Goal: Information Seeking & Learning: Learn about a topic

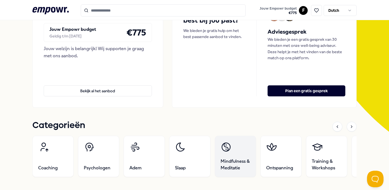
scroll to position [88, 0]
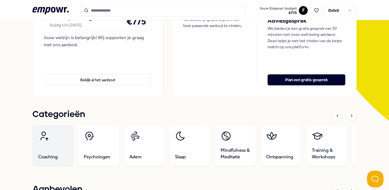
click at [44, 147] on link "Coaching" at bounding box center [52, 144] width 41 height 41
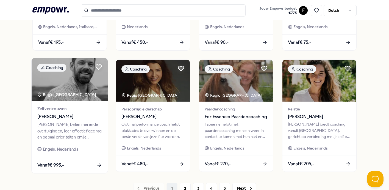
scroll to position [276, 0]
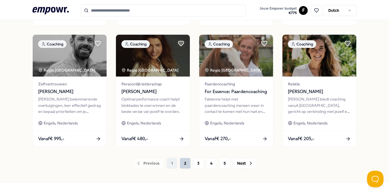
click at [182, 162] on button "2" at bounding box center [185, 162] width 11 height 11
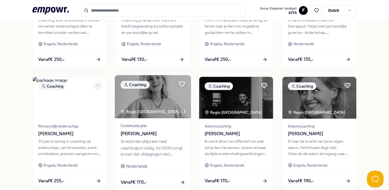
scroll to position [274, 0]
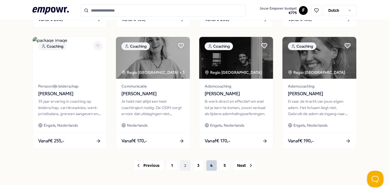
click at [206, 165] on button "4" at bounding box center [211, 165] width 11 height 11
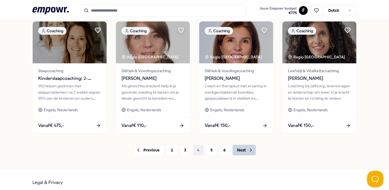
scroll to position [294, 0]
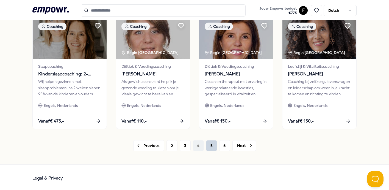
click at [209, 144] on button "5" at bounding box center [211, 145] width 11 height 11
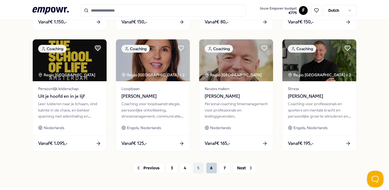
scroll to position [294, 0]
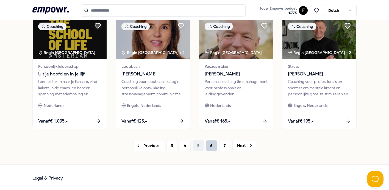
click at [210, 144] on button "6" at bounding box center [211, 145] width 11 height 11
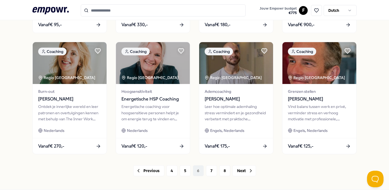
scroll to position [269, 0]
click at [208, 165] on button "7" at bounding box center [211, 170] width 11 height 11
click at [209, 168] on div "Previous 4 5 6 7 8 Next" at bounding box center [194, 170] width 324 height 11
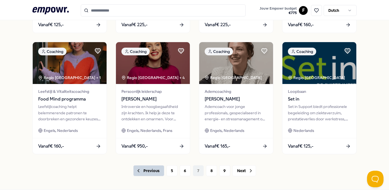
click at [155, 167] on button "Previous" at bounding box center [148, 170] width 31 height 11
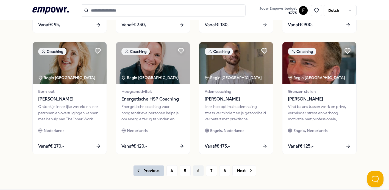
click at [154, 169] on button "Previous" at bounding box center [148, 170] width 31 height 11
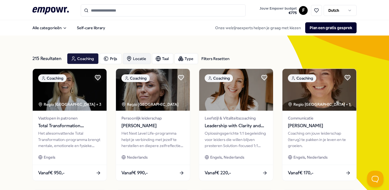
drag, startPoint x: 137, startPoint y: 58, endPoint x: 134, endPoint y: 61, distance: 4.7
click at [137, 58] on div "Locatie" at bounding box center [137, 58] width 28 height 11
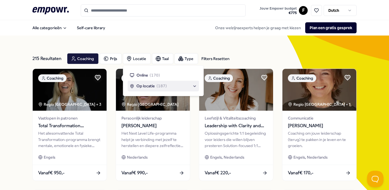
click at [182, 88] on div "Op locatie ( 187 )" at bounding box center [163, 86] width 67 height 6
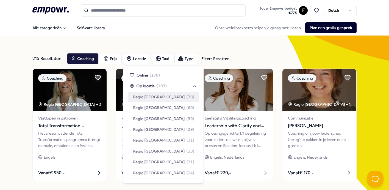
click at [160, 97] on span "Regio [GEOGRAPHIC_DATA]" at bounding box center [159, 97] width 52 height 6
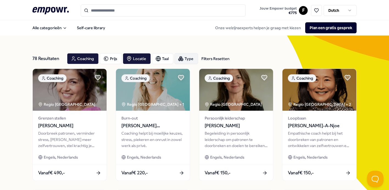
click at [185, 60] on div "Type" at bounding box center [186, 58] width 24 height 11
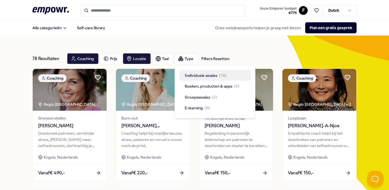
click at [228, 73] on div "Individuele sessies ( 78 )" at bounding box center [214, 75] width 71 height 10
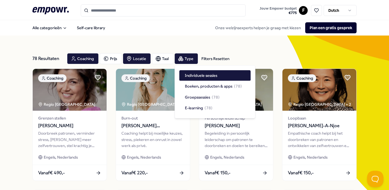
click at [241, 52] on div "78 Resultaten Filters Resetten Coaching Prijs Locatie Taal Type Filters Resetten" at bounding box center [194, 59] width 324 height 20
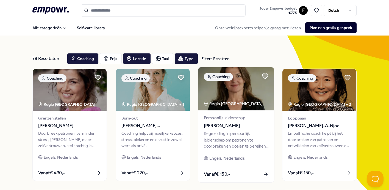
scroll to position [9, 0]
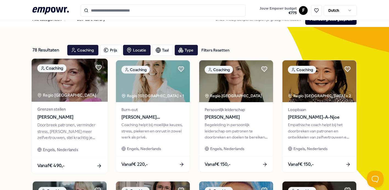
click at [79, 138] on div "Doorbreek patronen, verminder stress, [PERSON_NAME] meer zelfvertrouwen, stel k…" at bounding box center [69, 131] width 65 height 19
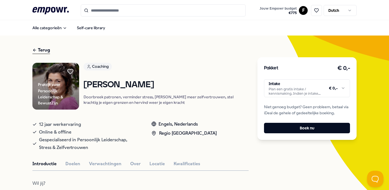
click at [330, 89] on html ".empowr-logo_svg__cls-1{fill:#03032f} Jouw Empowr budget € 775 F Dutch Alle cat…" at bounding box center [194, 95] width 389 height 190
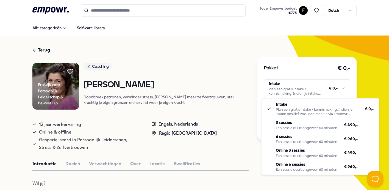
click at [305, 75] on html ".empowr-logo_svg__cls-1{fill:#03032f} Jouw Empowr budget € 775 F Dutch Alle cat…" at bounding box center [194, 95] width 389 height 190
click at [339, 91] on html ".empowr-logo_svg__cls-1{fill:#03032f} Jouw Empowr budget € 775 F Dutch Alle cat…" at bounding box center [194, 95] width 389 height 190
click at [301, 75] on html ".empowr-logo_svg__cls-1{fill:#03032f} Jouw Empowr budget € 775 F Dutch Alle cat…" at bounding box center [194, 95] width 389 height 190
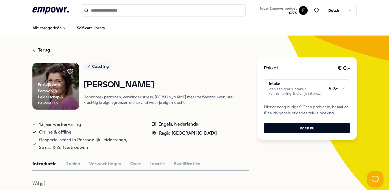
drag, startPoint x: 176, startPoint y: 91, endPoint x: 84, endPoint y: 87, distance: 91.8
click at [84, 87] on div "Praktijk voor Persoonlijk Leiderschap & BewustZijn Coaching [PERSON_NAME] Doorb…" at bounding box center [140, 86] width 216 height 47
click at [127, 90] on h1 "[PERSON_NAME]" at bounding box center [165, 85] width 165 height 10
drag, startPoint x: 176, startPoint y: 85, endPoint x: 88, endPoint y: 92, distance: 87.8
click at [88, 90] on h1 "[PERSON_NAME]" at bounding box center [165, 85] width 165 height 10
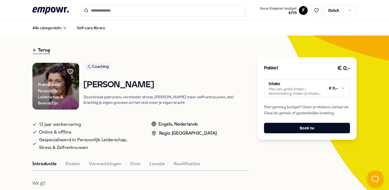
copy h1 "[PERSON_NAME]"
click at [52, 28] on button "Alle categorieën" at bounding box center [49, 27] width 43 height 11
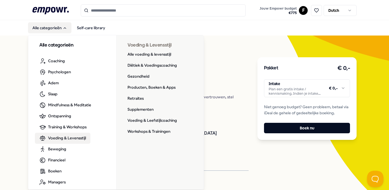
click at [74, 140] on span "Voeding & Levensstijl" at bounding box center [67, 138] width 38 height 6
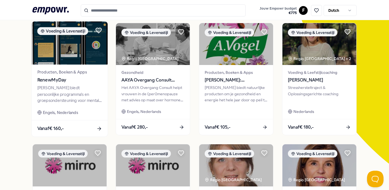
scroll to position [46, 0]
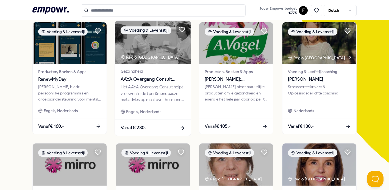
click at [154, 98] on div "Het AAYA Overgang Consult helpt vrouwen in de (peri)menopauze met advies op maa…" at bounding box center [153, 93] width 65 height 19
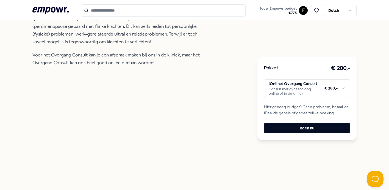
scroll to position [277, 0]
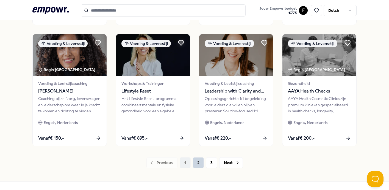
click at [196, 160] on button "2" at bounding box center [198, 162] width 11 height 11
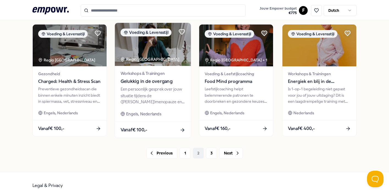
scroll to position [294, 0]
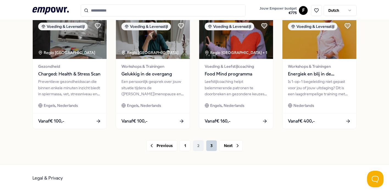
click at [210, 144] on button "3" at bounding box center [211, 145] width 11 height 11
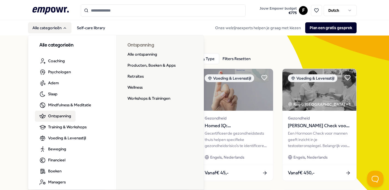
click at [69, 116] on span "Ontspanning" at bounding box center [59, 116] width 23 height 6
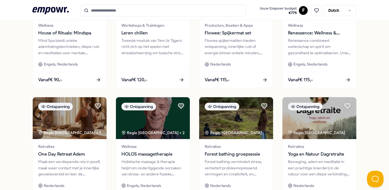
scroll to position [294, 0]
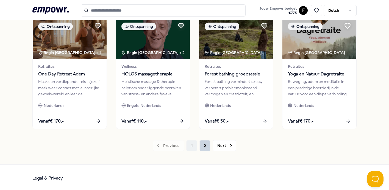
click at [204, 146] on button "2" at bounding box center [204, 145] width 11 height 11
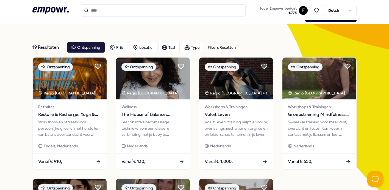
scroll to position [12, 0]
